Goal: Navigation & Orientation: Find specific page/section

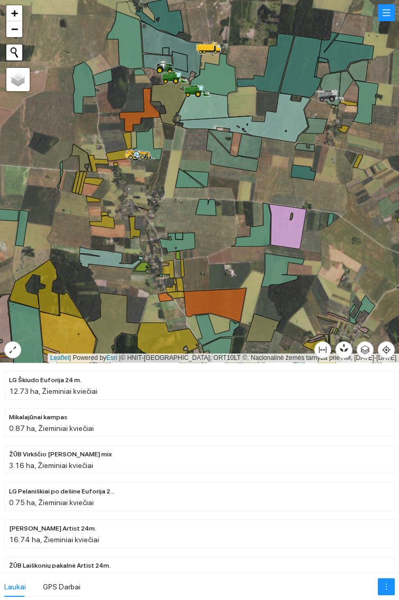
click at [273, 267] on icon at bounding box center [282, 269] width 43 height 33
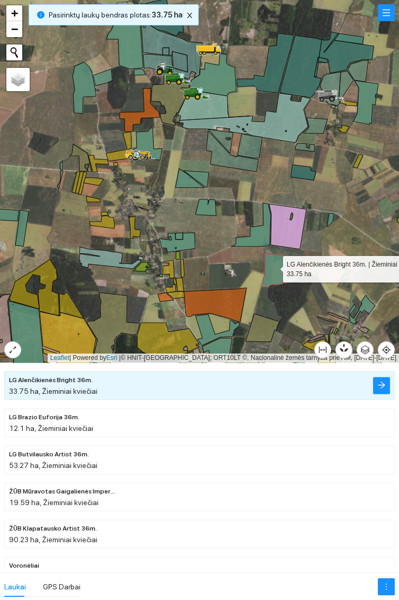
click at [334, 220] on div at bounding box center [199, 181] width 399 height 363
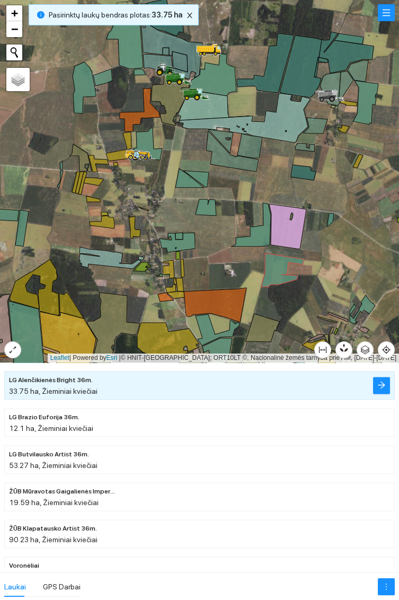
click at [334, 220] on div at bounding box center [199, 181] width 399 height 363
click at [332, 215] on icon at bounding box center [330, 219] width 7 height 13
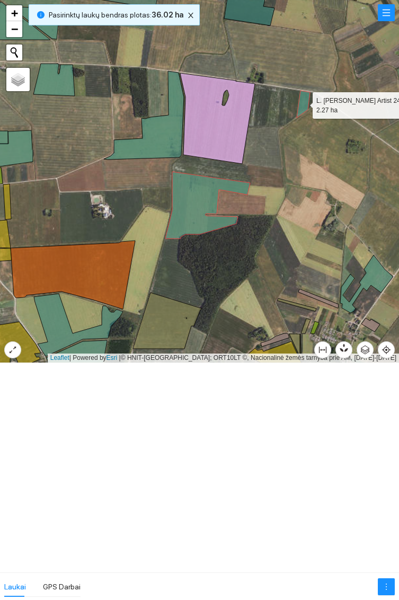
scroll to position [1850, 0]
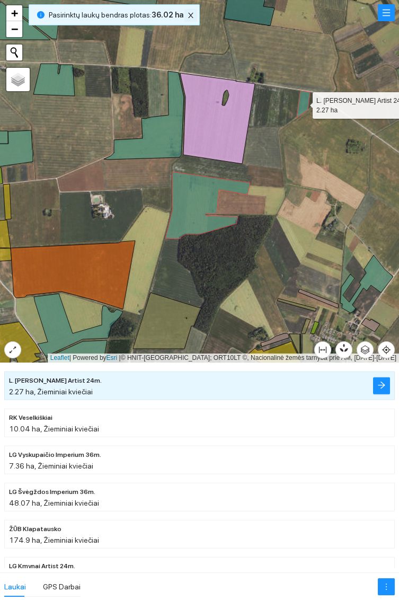
click at [188, 15] on icon "close" at bounding box center [190, 15] width 7 height 7
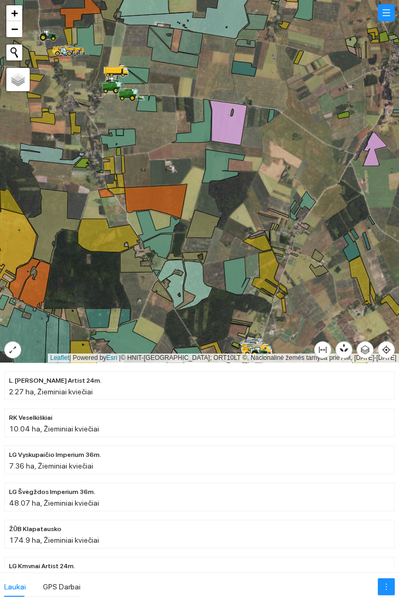
click at [216, 167] on icon at bounding box center [223, 165] width 43 height 33
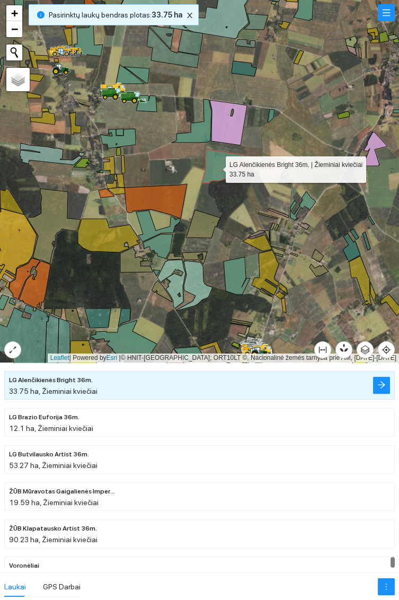
click at [244, 65] on icon at bounding box center [244, 68] width 25 height 15
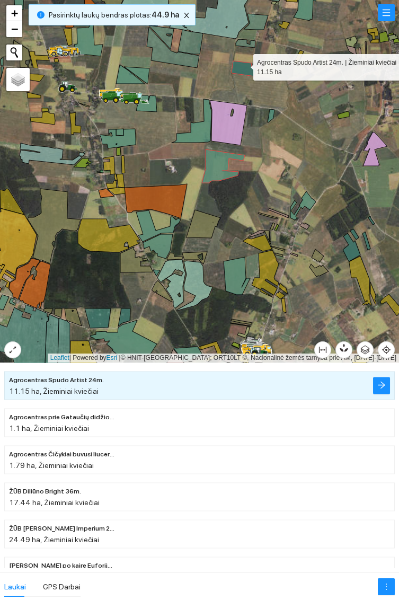
click at [273, 116] on icon at bounding box center [271, 115] width 7 height 13
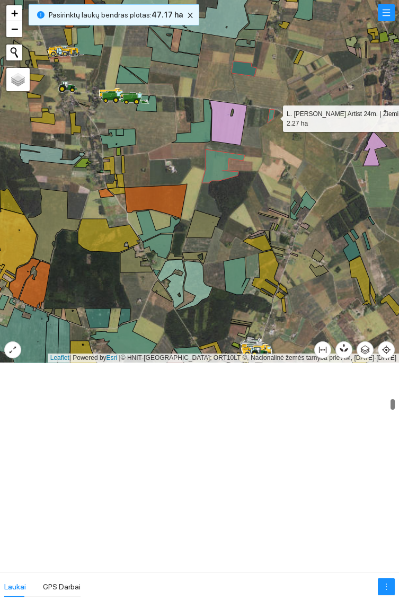
scroll to position [1851, 0]
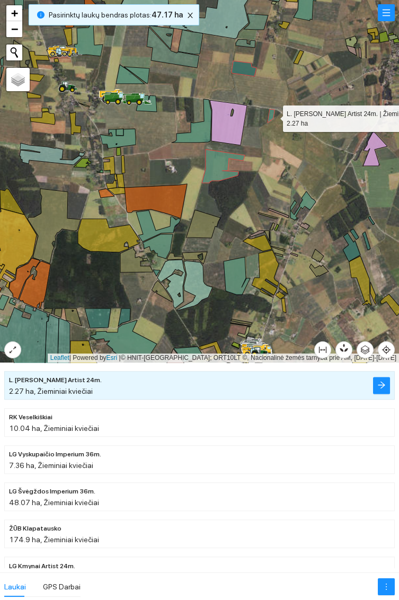
click at [307, 204] on icon at bounding box center [302, 205] width 25 height 29
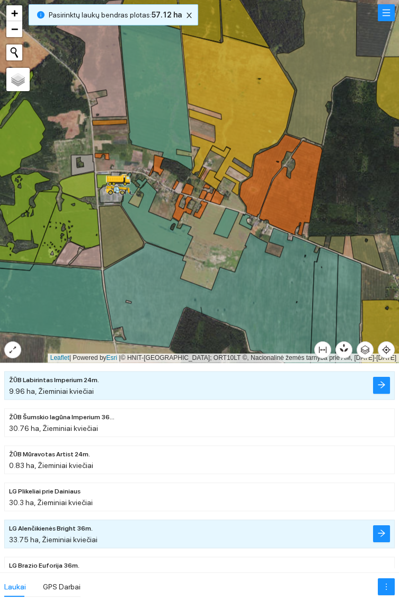
click at [160, 106] on icon at bounding box center [155, 91] width 73 height 158
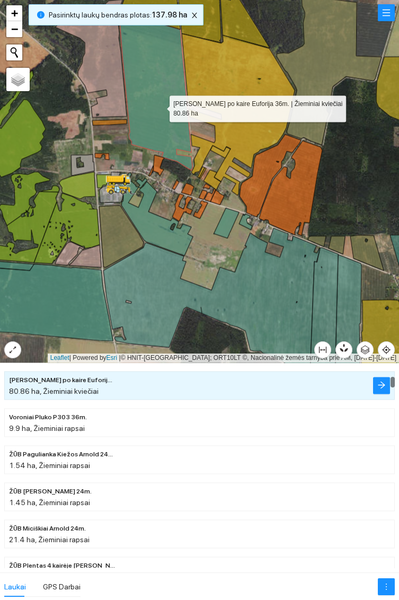
click at [159, 226] on icon at bounding box center [155, 213] width 75 height 83
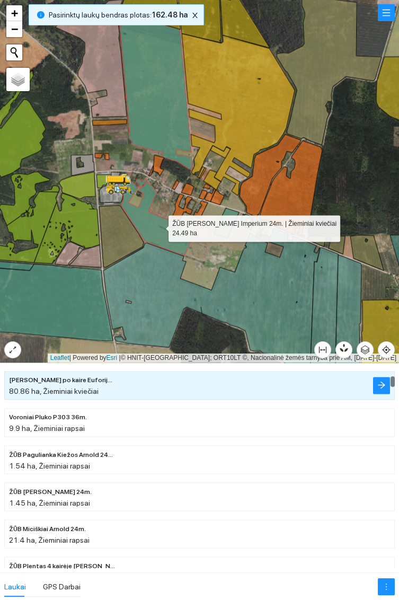
scroll to position [556, 0]
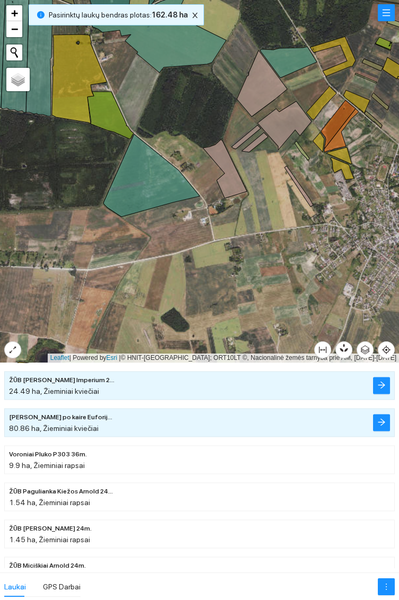
click at [290, 62] on icon at bounding box center [288, 62] width 57 height 31
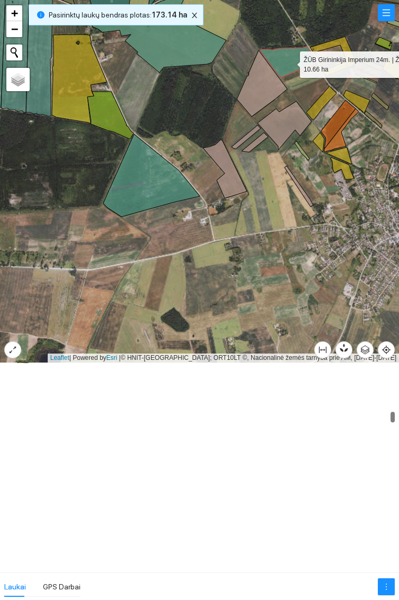
scroll to position [2592, 0]
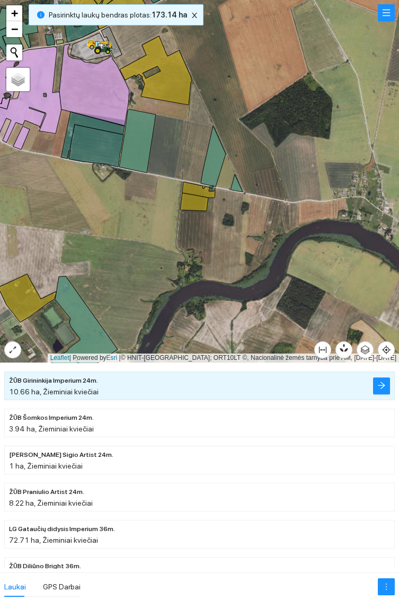
click at [215, 166] on icon at bounding box center [213, 156] width 25 height 61
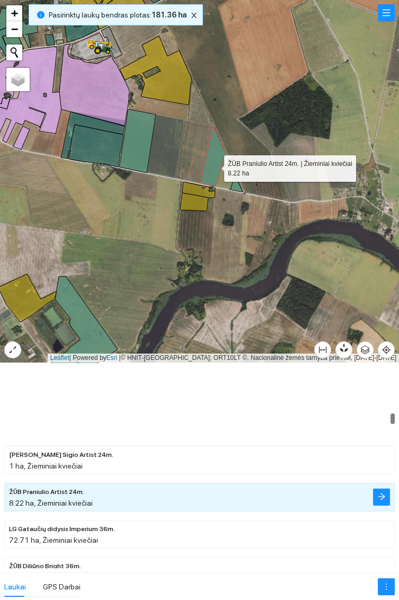
scroll to position [2704, 0]
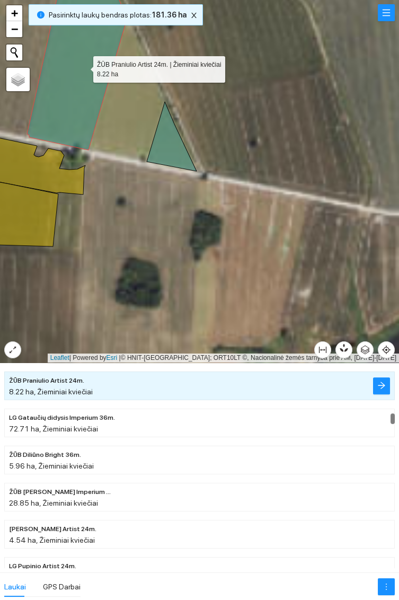
click at [170, 150] on icon at bounding box center [172, 136] width 50 height 69
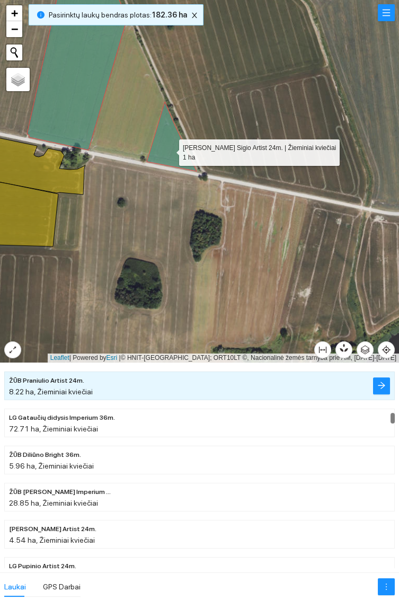
scroll to position [2667, 0]
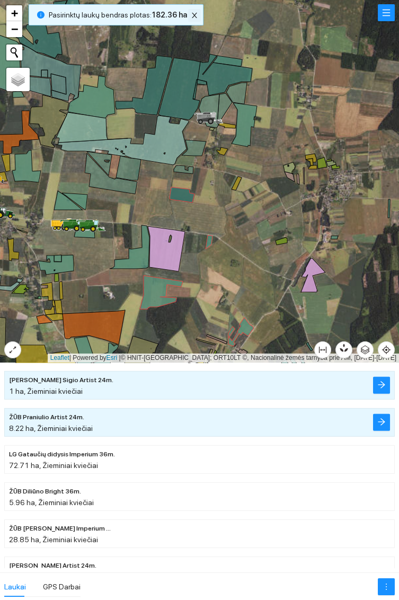
click at [193, 11] on button "button" at bounding box center [194, 15] width 13 height 13
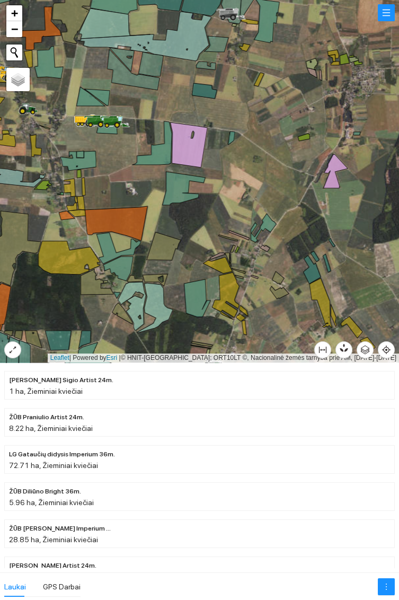
click at [184, 186] on icon at bounding box center [183, 188] width 43 height 33
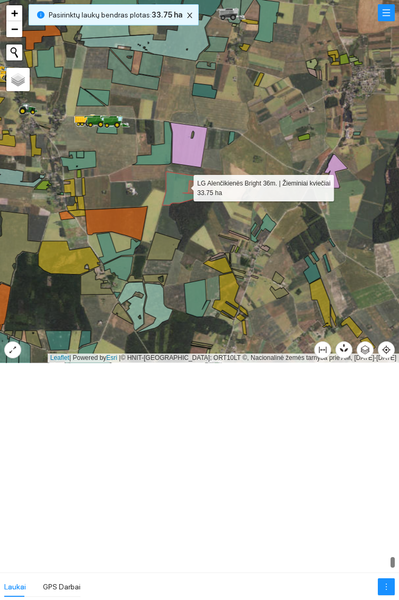
scroll to position [10955, 0]
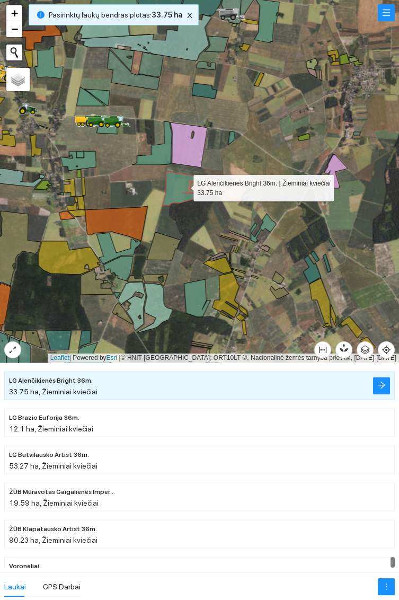
click at [269, 229] on icon at bounding box center [263, 228] width 25 height 29
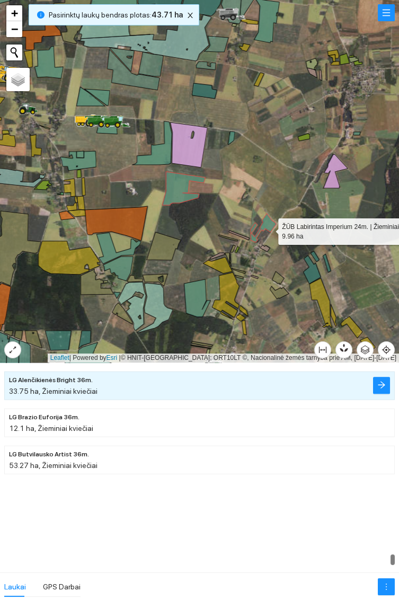
scroll to position [10806, 0]
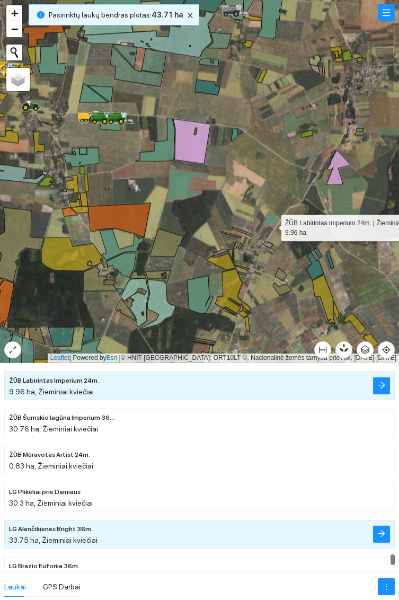
click at [234, 130] on icon at bounding box center [234, 134] width 7 height 13
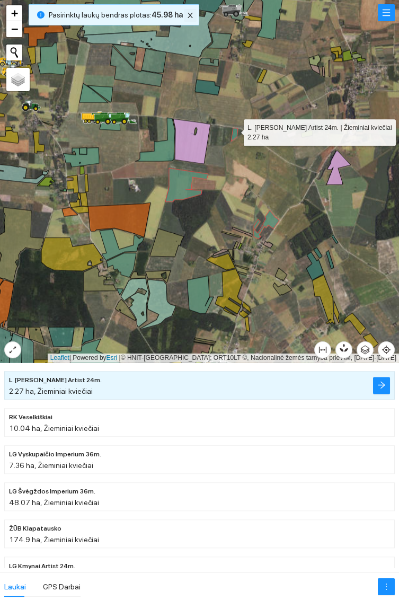
click at [190, 9] on button "button" at bounding box center [190, 15] width 13 height 13
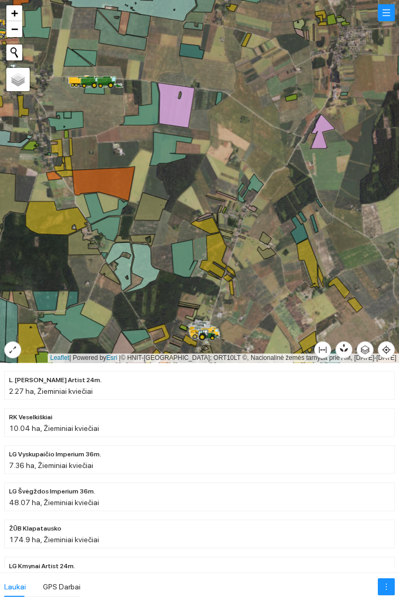
click at [255, 187] on icon at bounding box center [250, 188] width 25 height 29
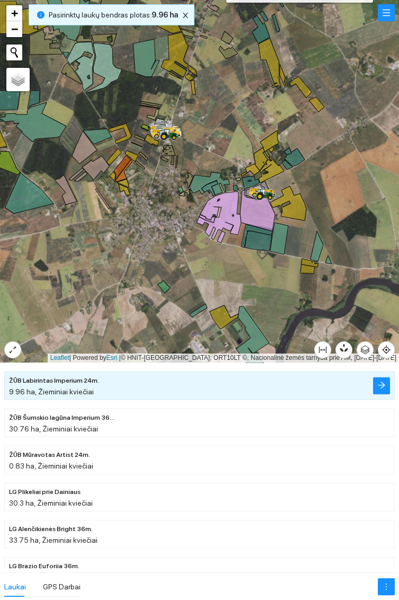
click at [316, 247] on icon at bounding box center [317, 246] width 13 height 30
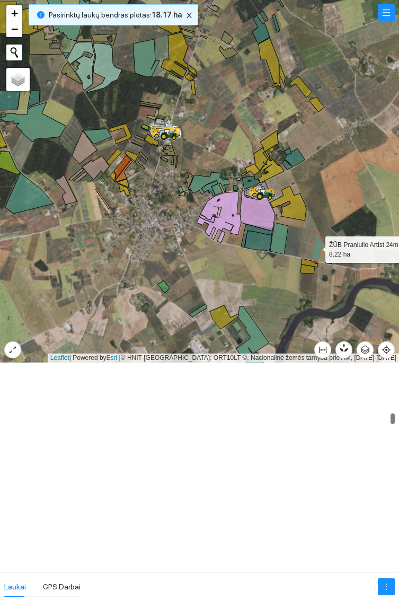
scroll to position [2704, 0]
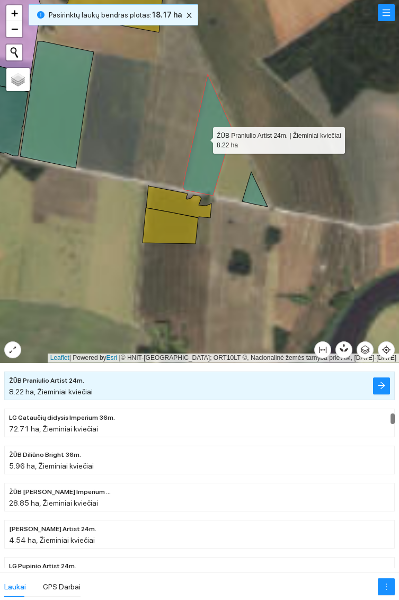
click at [251, 195] on icon at bounding box center [254, 189] width 25 height 35
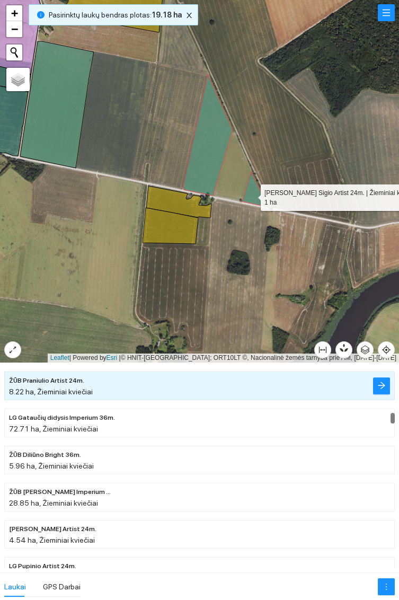
scroll to position [2667, 0]
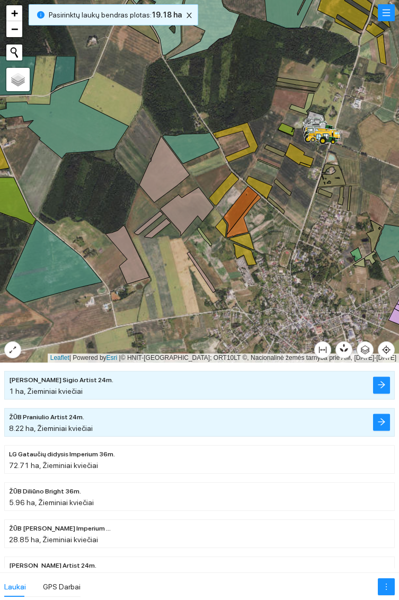
click at [195, 153] on icon at bounding box center [191, 148] width 57 height 31
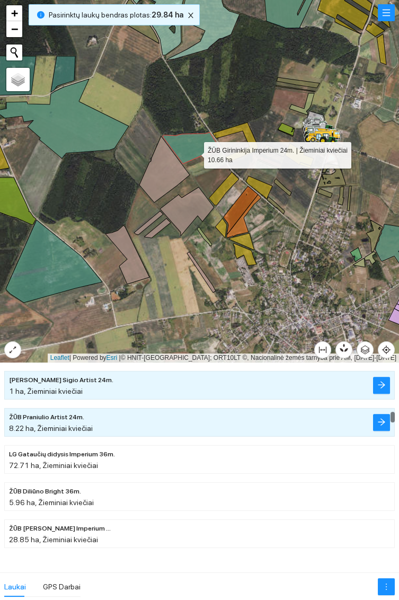
scroll to position [2592, 0]
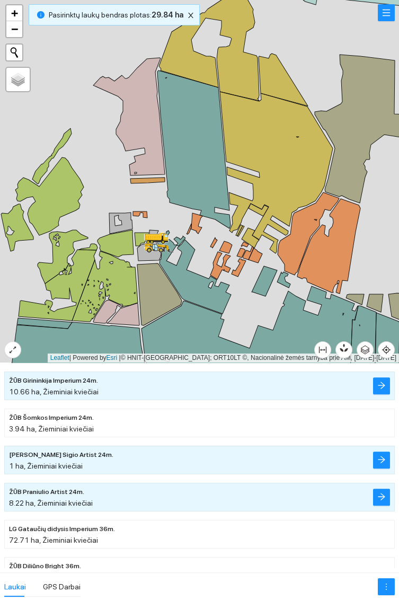
click at [193, 148] on icon at bounding box center [193, 149] width 73 height 158
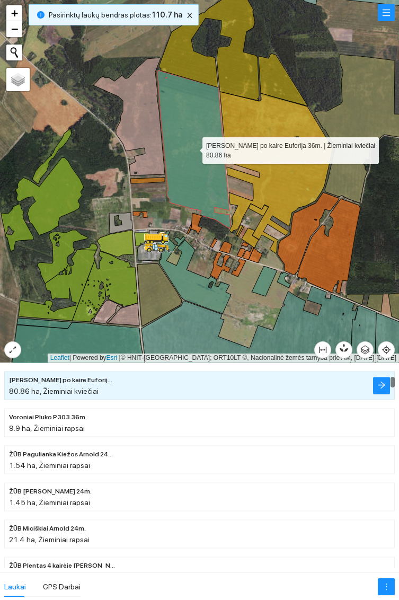
click at [199, 286] on icon at bounding box center [193, 272] width 75 height 83
